Goal: Transaction & Acquisition: Purchase product/service

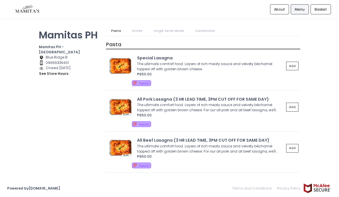
click at [218, 154] on div "₱650.00" at bounding box center [210, 156] width 147 height 5
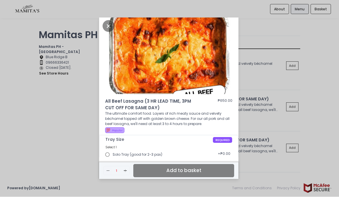
click at [58, 123] on div "All Beef Lasagna (3 HR LEAD TIME, 3PM CUT OFF FOR SAME DAY) ₱650.00 The ultimat…" at bounding box center [169, 98] width 339 height 197
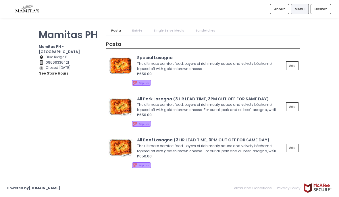
click at [243, 61] on div "The ultimate comfort food. Layers of rich meaty sauce and velvety béchamel topp…" at bounding box center [210, 66] width 146 height 10
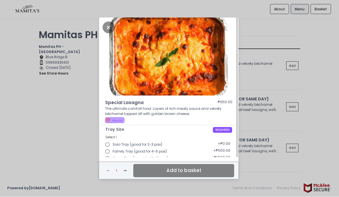
scroll to position [22, 0]
click at [157, 156] on span "Group Tray (good for 10-12 pax)" at bounding box center [140, 158] width 55 height 5
click at [113, 154] on input "Group Tray (good for 10-12 pax)" at bounding box center [107, 159] width 10 height 10
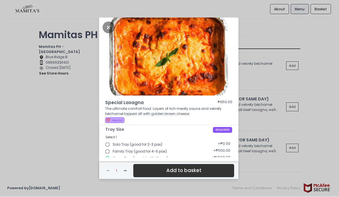
click at [168, 166] on button "Add to basket" at bounding box center [183, 171] width 101 height 13
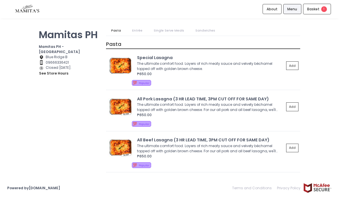
scroll to position [0, 0]
click at [314, 9] on span "Basket" at bounding box center [313, 10] width 12 height 6
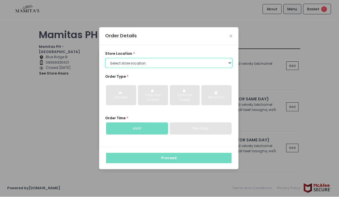
click at [218, 69] on select "Select store location Mamitas PH - [GEOGRAPHIC_DATA] Mamitas PH - [GEOGRAPHIC_D…" at bounding box center [168, 63] width 127 height 10
select select "65ad40693dc37ee8b8129aca"
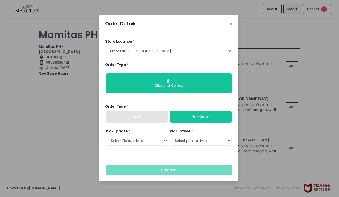
click at [194, 89] on div "Click and Collect" at bounding box center [169, 86] width 118 height 5
click at [187, 123] on link "Pre-Order" at bounding box center [201, 117] width 62 height 12
click at [166, 136] on select "Select Pickup date [DATE] [DATE] [DATE] [DATE] [DATE] [DATE] [DATE] [DATE] [DAT…" at bounding box center [137, 141] width 62 height 10
select select "[DATE]"
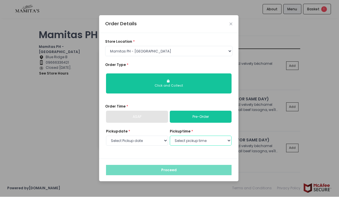
click at [199, 136] on select "Select pickup time 09:00 AM - 09:30 AM 09:30 AM - 10:00 AM 10:00 AM - 10:30 AM …" at bounding box center [201, 141] width 62 height 10
select select "14:00"
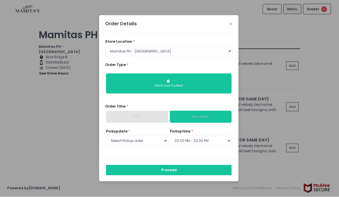
click at [169, 166] on button "Proceed" at bounding box center [169, 171] width 126 height 10
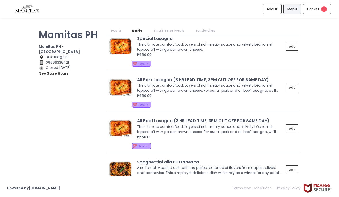
scroll to position [20, 0]
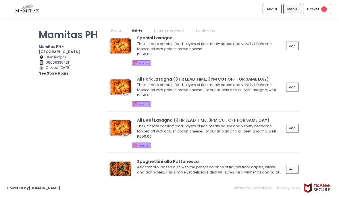
click at [316, 14] on div "Basket 1" at bounding box center [317, 9] width 28 height 11
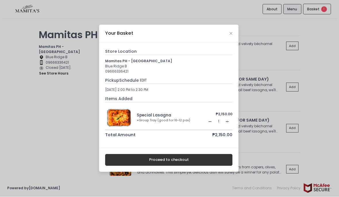
click at [232, 36] on icon "Close" at bounding box center [231, 34] width 3 height 4
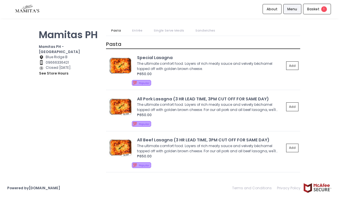
scroll to position [0, 0]
